Goal: Information Seeking & Learning: Learn about a topic

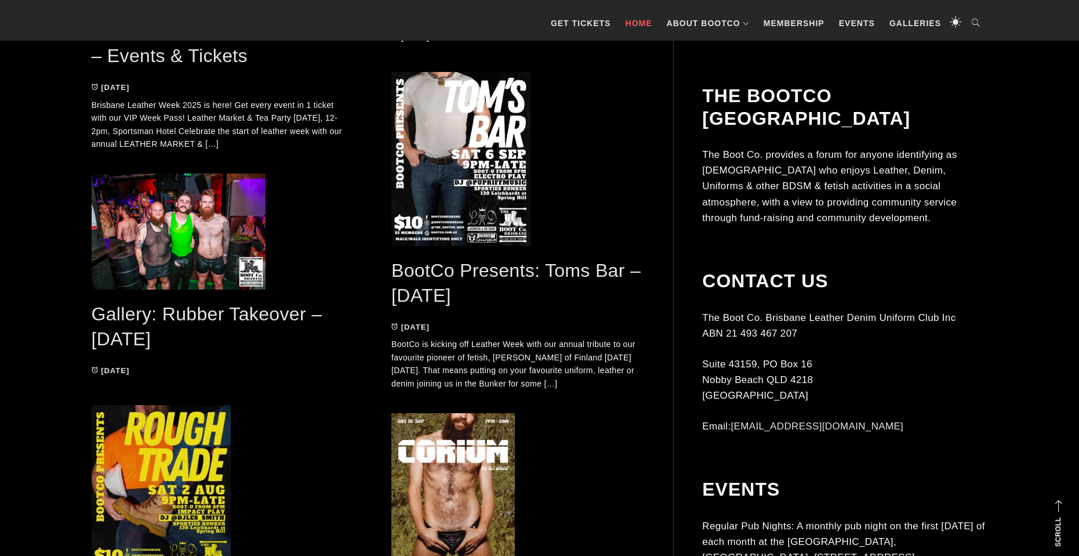
scroll to position [754, 0]
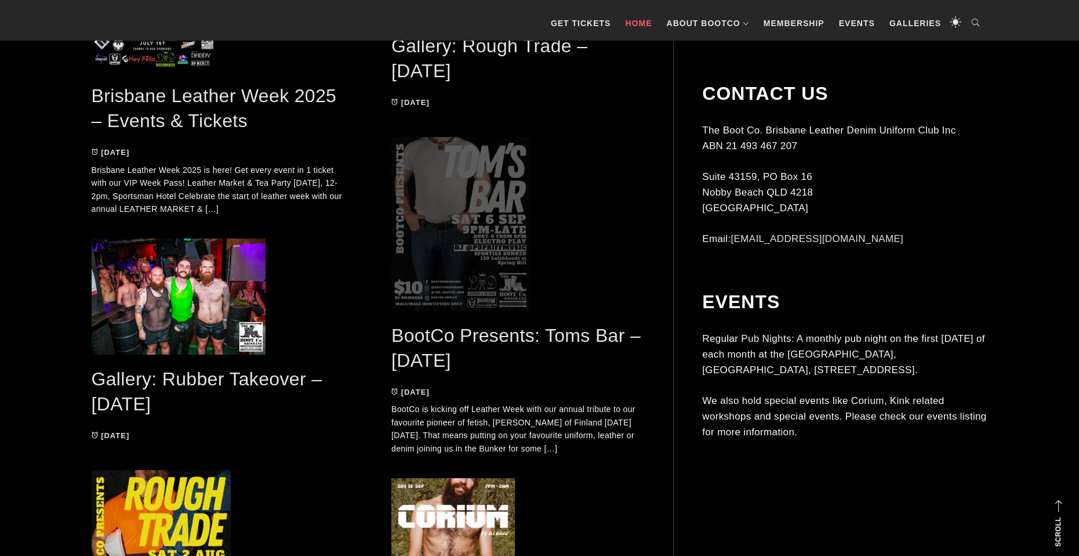
scroll to position [870, 0]
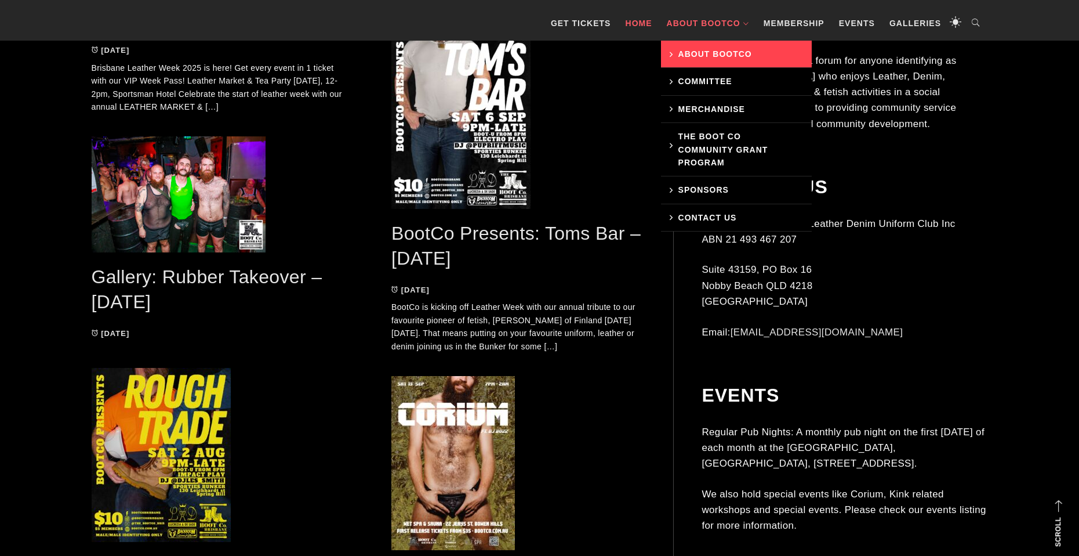
click at [700, 52] on link "About BootCo" at bounding box center [736, 54] width 151 height 27
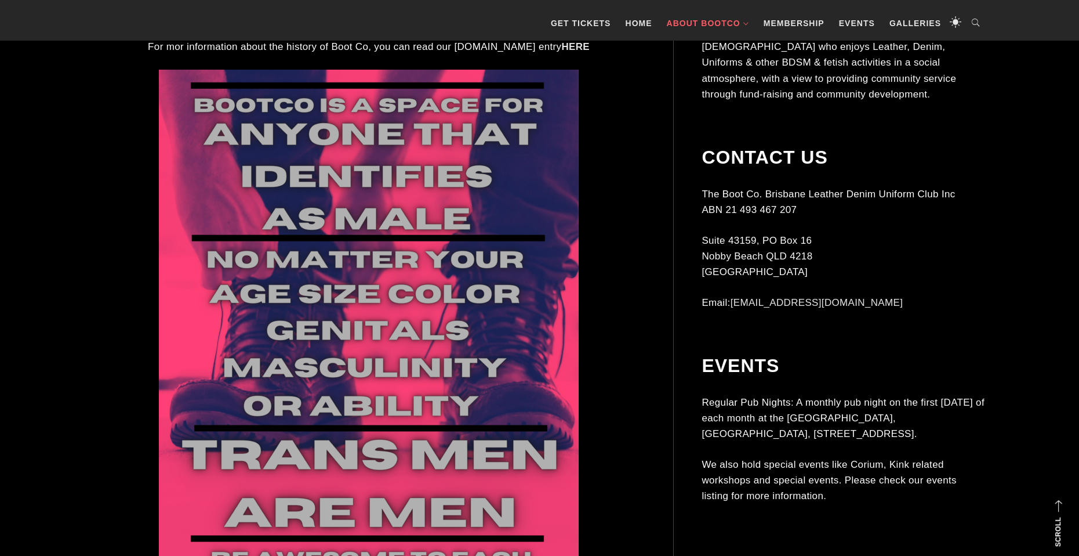
scroll to position [522, 0]
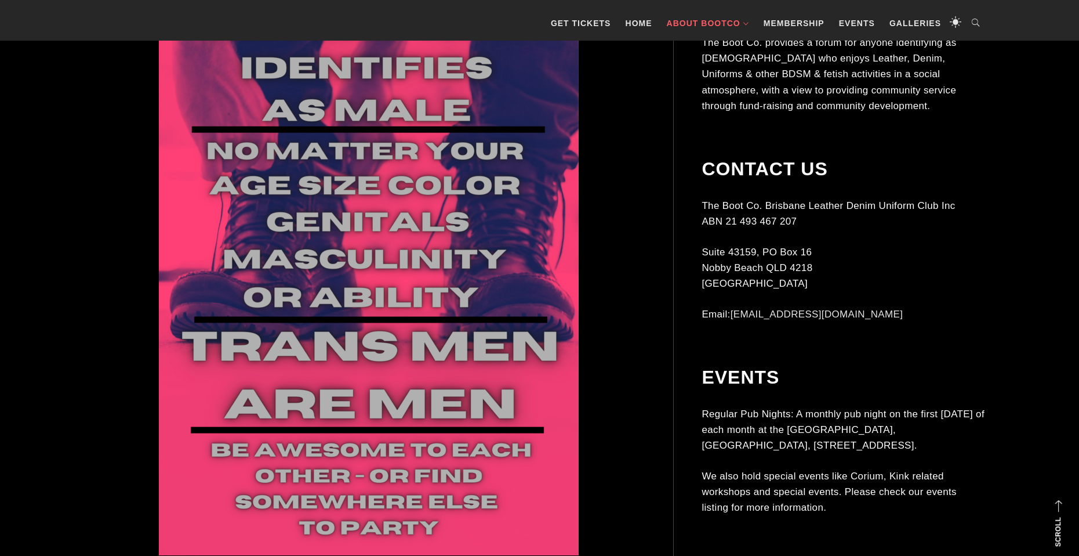
drag, startPoint x: 405, startPoint y: 226, endPoint x: 595, endPoint y: 171, distance: 197.7
click at [596, 170] on div at bounding box center [369, 258] width 552 height 594
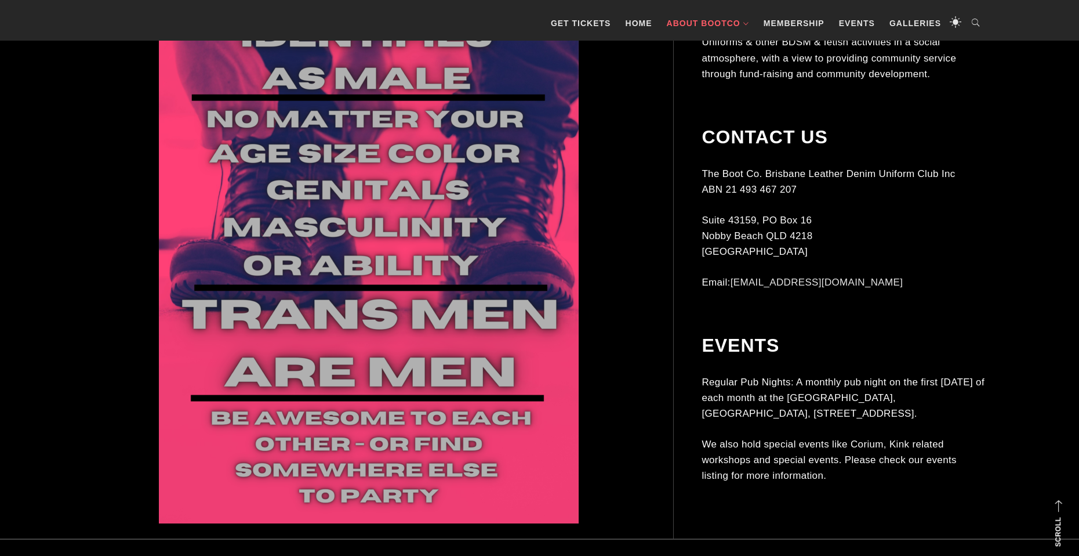
scroll to position [557, 0]
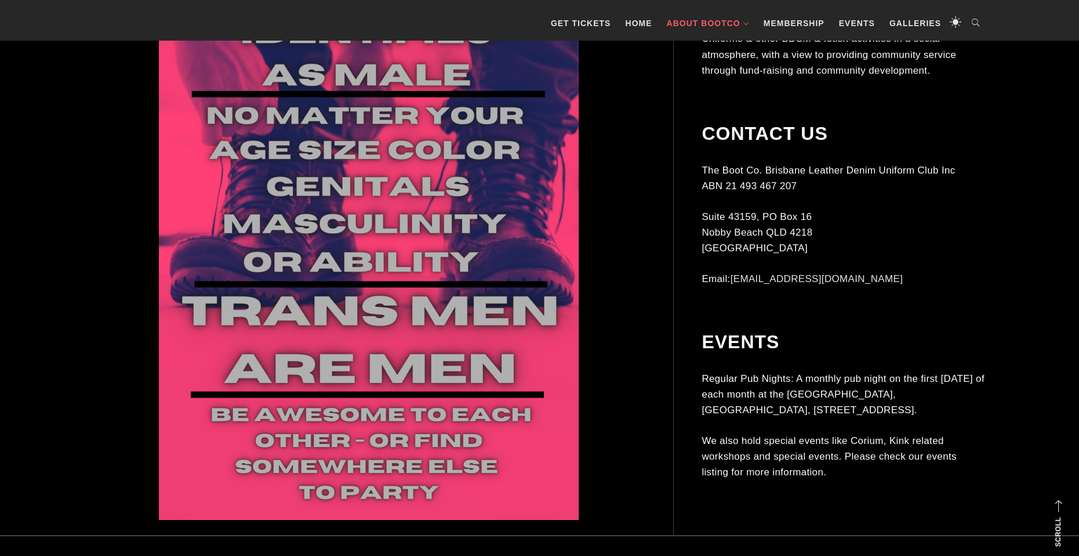
click at [684, 345] on aside "The BootCo Brisbane The Boot Co. provides a forum for anyone identifying as mal…" at bounding box center [830, 159] width 313 height 685
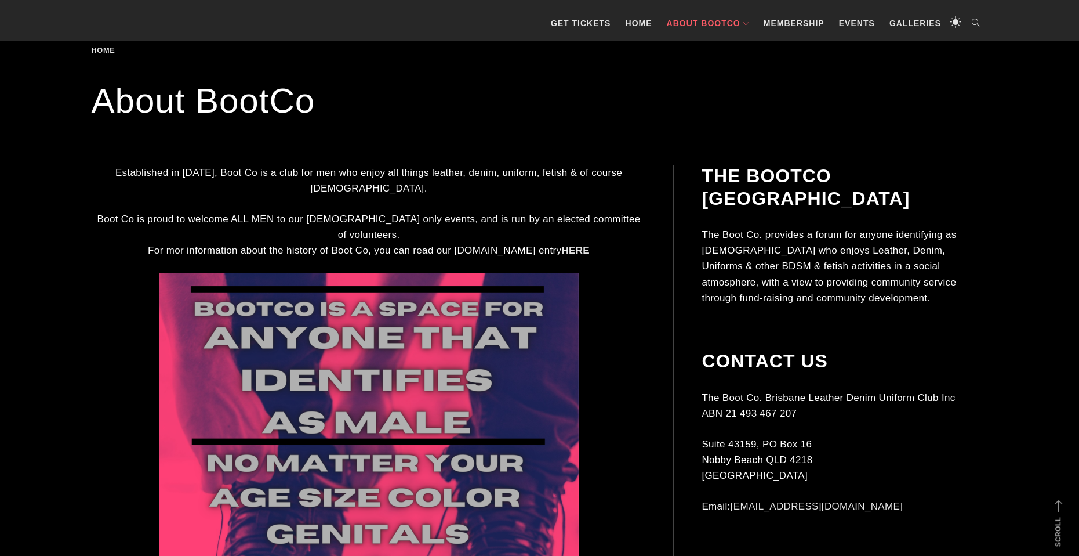
scroll to position [209, 0]
click at [636, 30] on link "Home" at bounding box center [639, 23] width 38 height 35
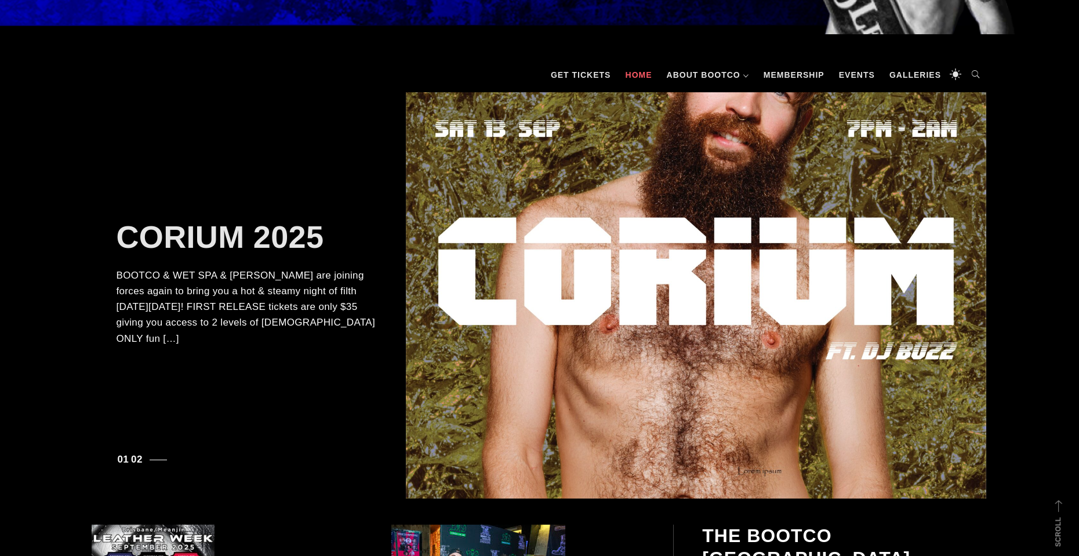
scroll to position [137, 0]
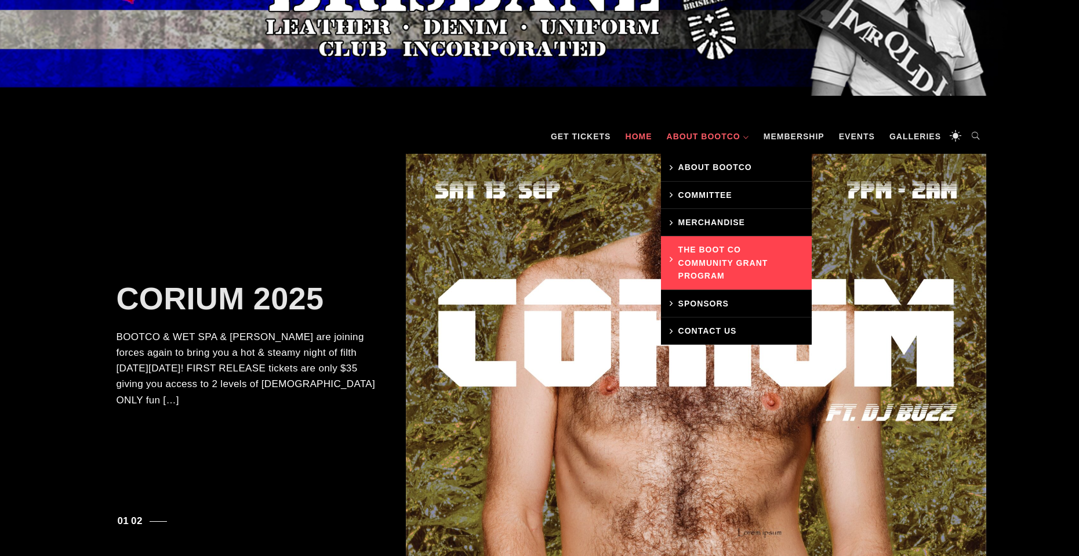
click at [720, 253] on link "The Boot Co Community Grant Program" at bounding box center [736, 262] width 151 height 53
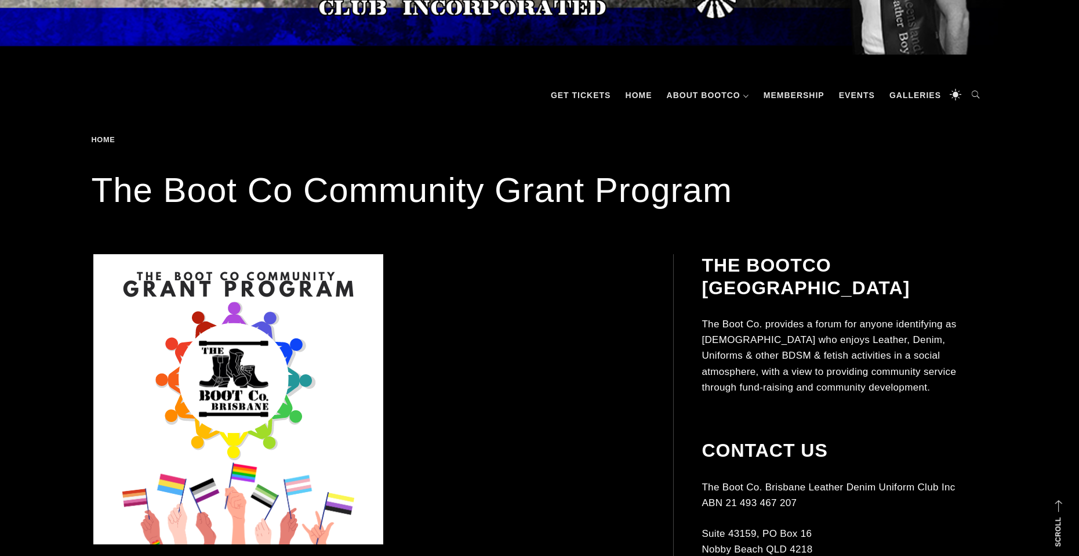
scroll to position [129, 0]
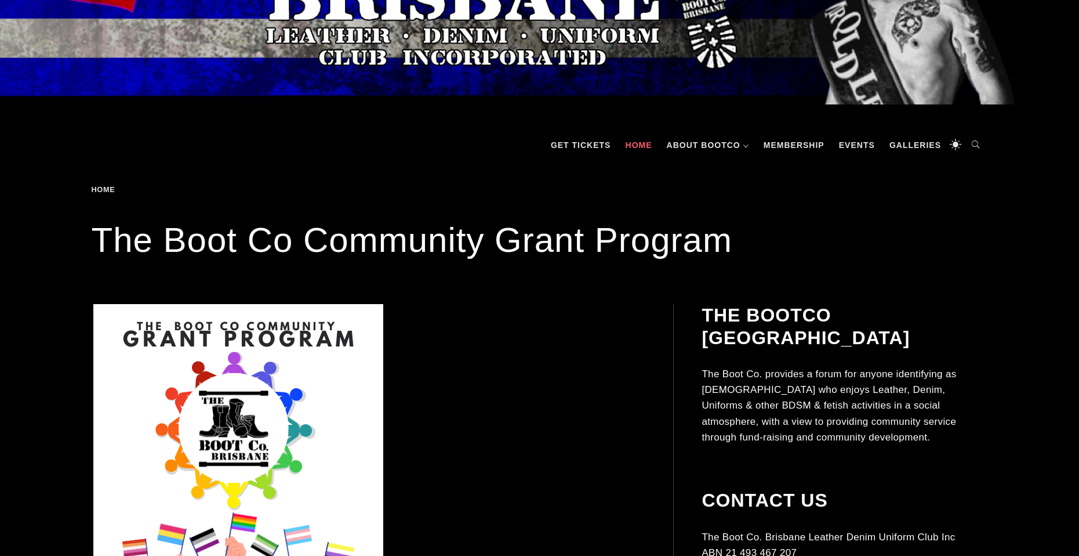
click at [636, 149] on link "Home" at bounding box center [639, 145] width 38 height 35
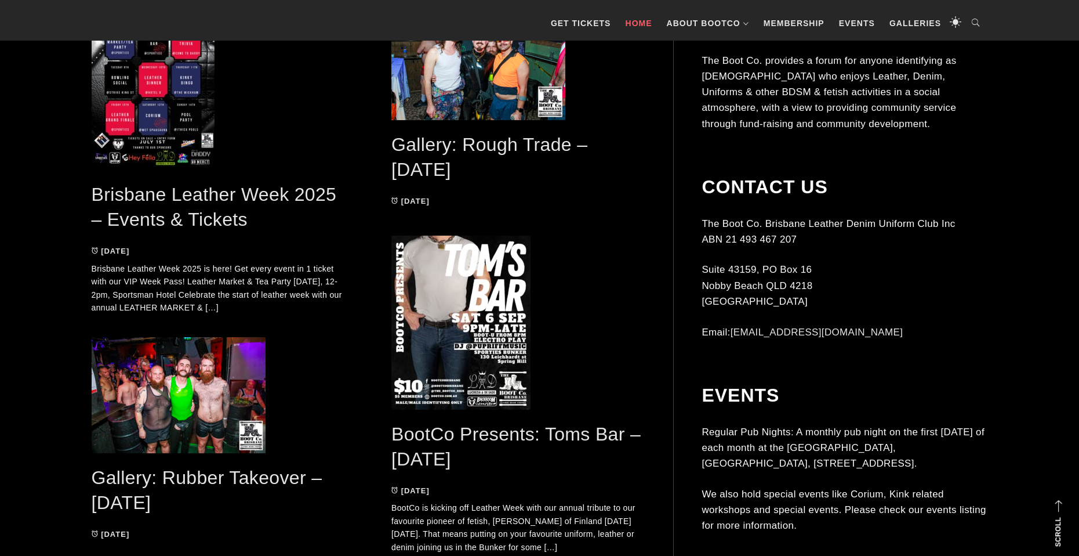
scroll to position [696, 0]
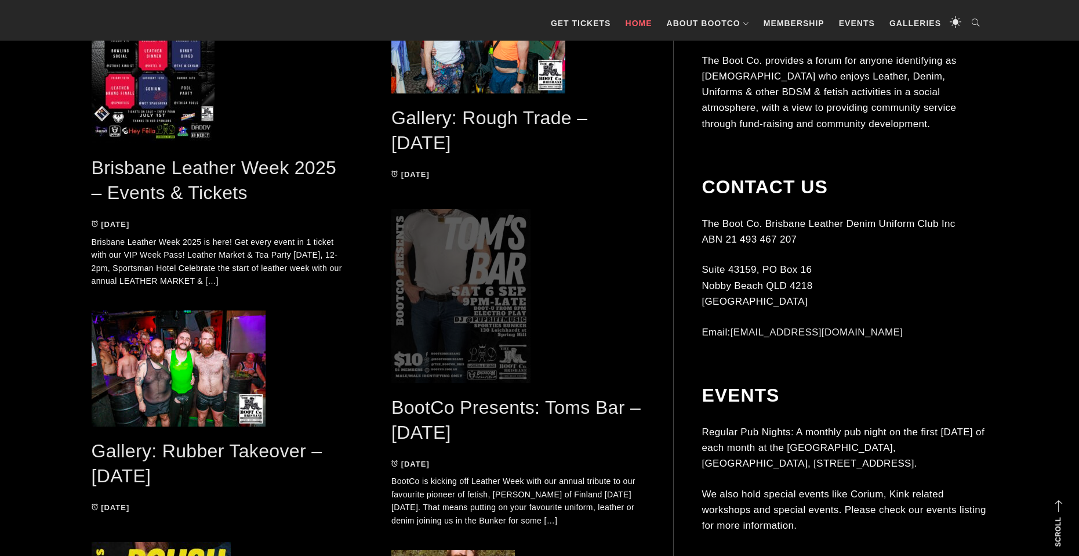
click at [474, 245] on span at bounding box center [519, 296] width 254 height 174
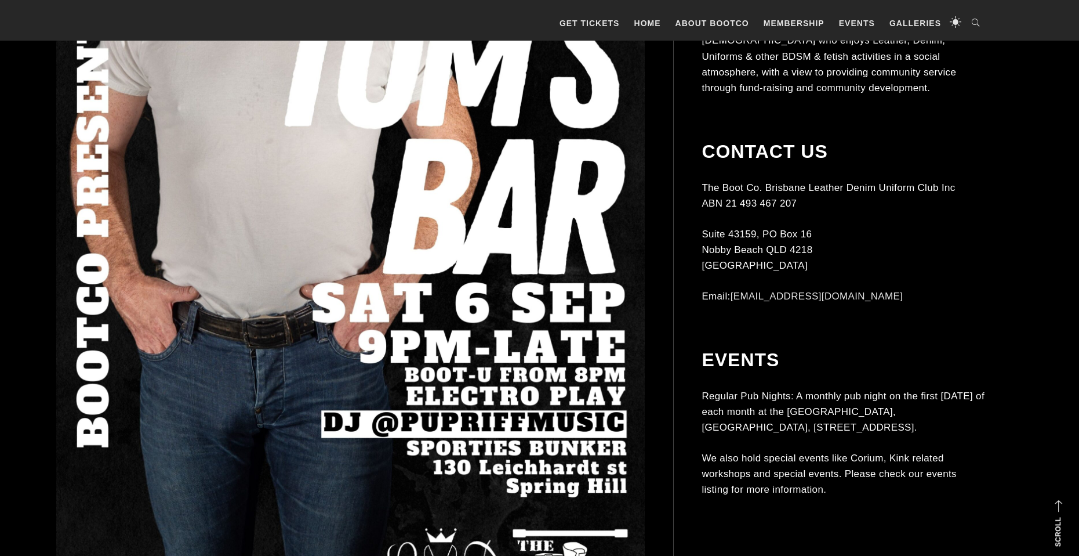
scroll to position [522, 0]
